Goal: Understand process/instructions: Learn about a topic

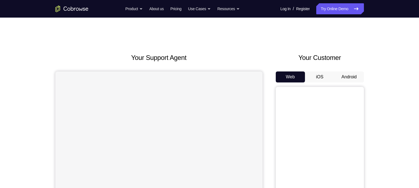
drag, startPoint x: 0, startPoint y: 0, endPoint x: 270, endPoint y: 39, distance: 272.4
click at [332, 78] on button "Android" at bounding box center [348, 77] width 29 height 11
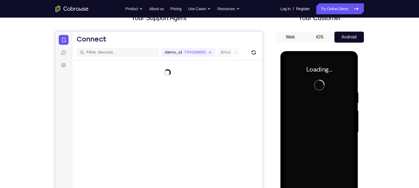
scroll to position [53, 0]
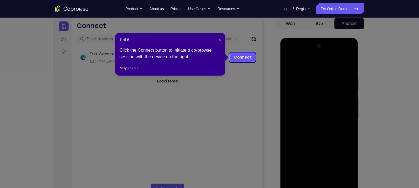
click at [220, 38] on span "×" at bounding box center [220, 40] width 2 height 4
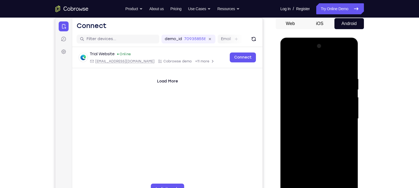
scroll to position [74, 0]
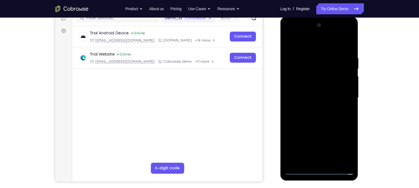
click at [317, 147] on div at bounding box center [318, 98] width 69 height 154
click at [332, 147] on div at bounding box center [318, 98] width 69 height 154
click at [332, 145] on div at bounding box center [318, 98] width 69 height 154
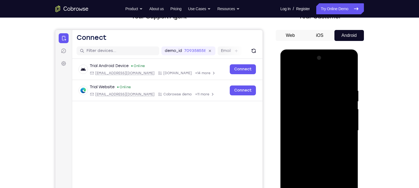
scroll to position [44, 0]
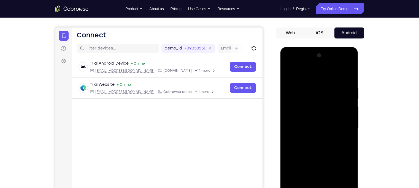
click at [332, 147] on div at bounding box center [318, 128] width 69 height 154
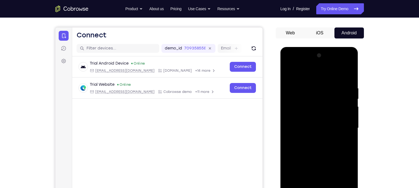
click at [332, 147] on div at bounding box center [318, 128] width 69 height 154
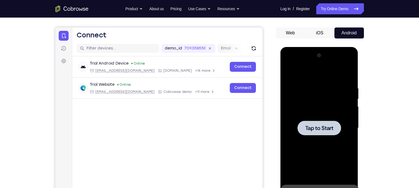
click at [321, 126] on span "Tap to Start" at bounding box center [319, 129] width 28 height 6
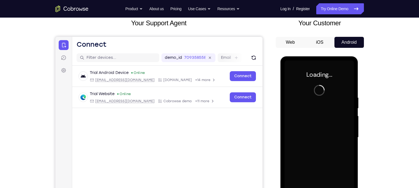
scroll to position [30, 0]
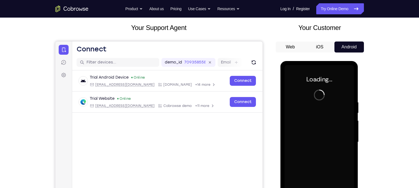
click at [321, 51] on button "iOS" at bounding box center [319, 47] width 29 height 11
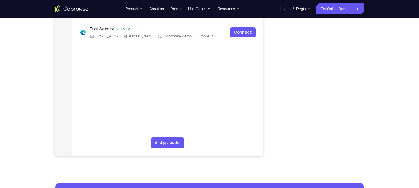
scroll to position [44, 0]
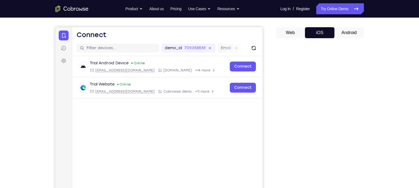
click at [332, 31] on button "Android" at bounding box center [348, 32] width 29 height 11
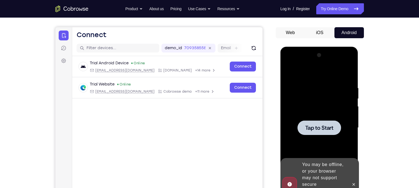
click at [321, 123] on div at bounding box center [319, 128] width 44 height 15
click at [319, 130] on span "Tap to Start" at bounding box center [319, 128] width 28 height 6
click at [329, 126] on span "Tap to Start" at bounding box center [319, 128] width 28 height 6
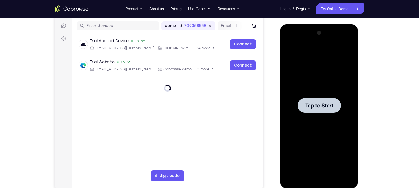
scroll to position [67, 0]
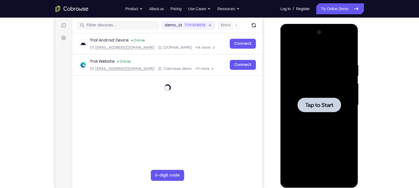
click at [329, 107] on span "Tap to Start" at bounding box center [319, 105] width 28 height 6
click at [324, 103] on span "Tap to Start" at bounding box center [319, 105] width 28 height 6
click at [322, 107] on span "Tap to Start" at bounding box center [319, 105] width 28 height 6
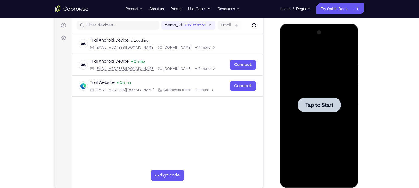
click at [322, 107] on span "Tap to Start" at bounding box center [319, 105] width 28 height 6
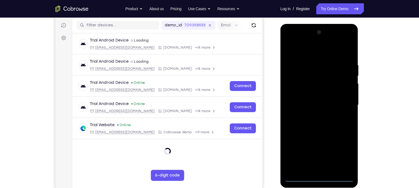
click at [317, 147] on div at bounding box center [318, 105] width 69 height 154
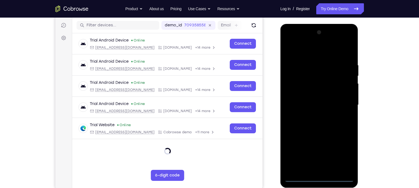
click at [332, 147] on div at bounding box center [318, 105] width 69 height 154
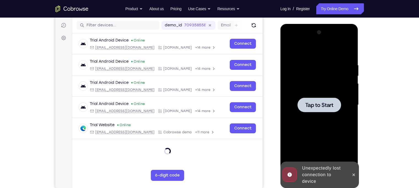
click at [322, 102] on span "Tap to Start" at bounding box center [319, 105] width 28 height 6
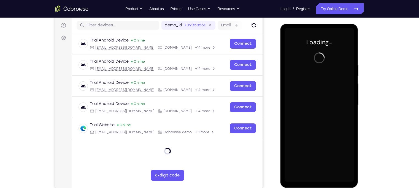
scroll to position [0, 0]
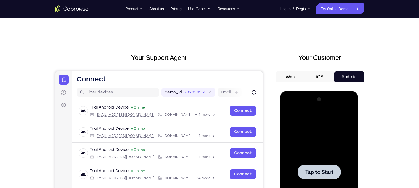
click at [316, 147] on span "Tap to Start" at bounding box center [319, 173] width 28 height 6
click at [325, 147] on div at bounding box center [318, 172] width 69 height 154
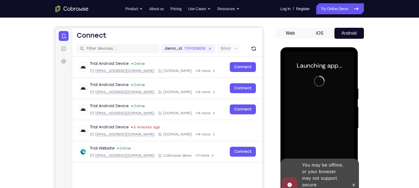
scroll to position [44, 0]
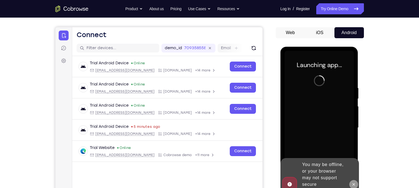
drag, startPoint x: 661, startPoint y: 192, endPoint x: 354, endPoint y: 181, distance: 307.2
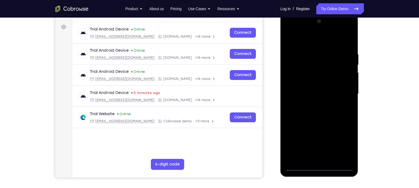
scroll to position [79, 0]
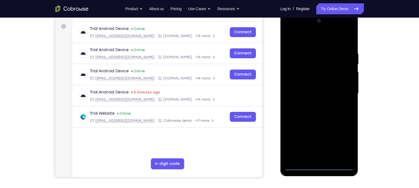
click at [317, 147] on div at bounding box center [318, 94] width 69 height 154
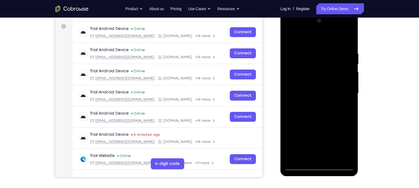
click at [332, 142] on div at bounding box center [318, 94] width 69 height 154
click at [289, 29] on div at bounding box center [318, 94] width 69 height 154
click at [332, 91] on div at bounding box center [318, 94] width 69 height 154
click at [314, 105] on div at bounding box center [318, 94] width 69 height 154
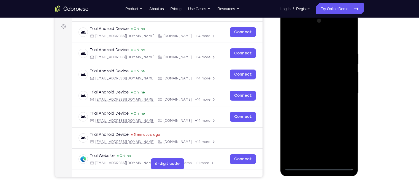
click at [310, 88] on div at bounding box center [318, 94] width 69 height 154
click at [310, 86] on div at bounding box center [318, 94] width 69 height 154
click at [310, 93] on div at bounding box center [318, 94] width 69 height 154
click at [314, 111] on div at bounding box center [318, 94] width 69 height 154
click at [318, 110] on div at bounding box center [318, 94] width 69 height 154
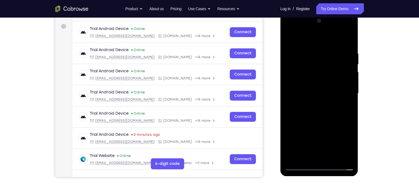
click at [318, 113] on div at bounding box center [318, 94] width 69 height 154
click at [322, 107] on div at bounding box center [318, 94] width 69 height 154
click at [315, 118] on div at bounding box center [318, 94] width 69 height 154
click at [309, 48] on div at bounding box center [318, 94] width 69 height 154
click at [332, 40] on div at bounding box center [318, 94] width 69 height 154
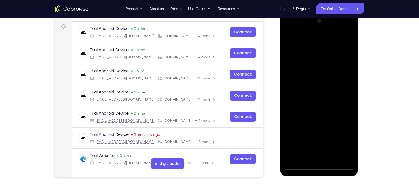
click at [332, 36] on div at bounding box center [318, 94] width 69 height 154
click at [289, 38] on div at bounding box center [318, 94] width 69 height 154
click at [326, 50] on div at bounding box center [318, 94] width 69 height 154
click at [332, 89] on div at bounding box center [318, 94] width 69 height 154
click at [332, 91] on div at bounding box center [318, 94] width 69 height 154
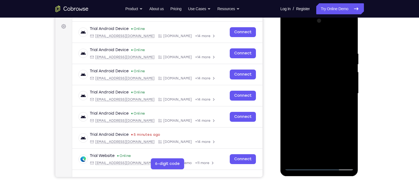
click at [332, 40] on div at bounding box center [318, 94] width 69 height 154
click at [332, 147] on div at bounding box center [318, 94] width 69 height 154
click at [331, 147] on div at bounding box center [318, 94] width 69 height 154
click at [324, 123] on div at bounding box center [318, 94] width 69 height 154
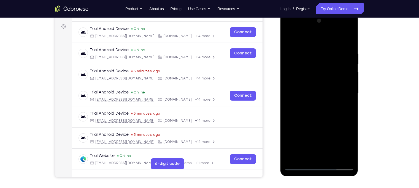
click at [291, 36] on div at bounding box center [318, 94] width 69 height 154
click at [332, 48] on div at bounding box center [318, 94] width 69 height 154
click at [332, 101] on div at bounding box center [318, 94] width 69 height 154
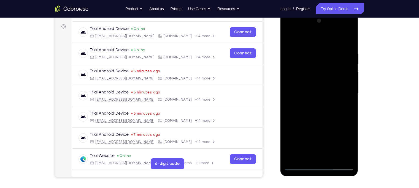
click at [332, 38] on div at bounding box center [318, 94] width 69 height 154
